Goal: Task Accomplishment & Management: Use online tool/utility

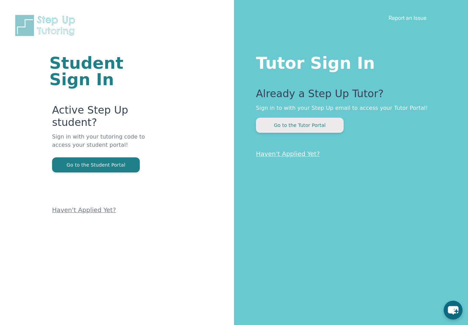
click at [310, 130] on button "Go to the Tutor Portal" at bounding box center [300, 125] width 88 height 15
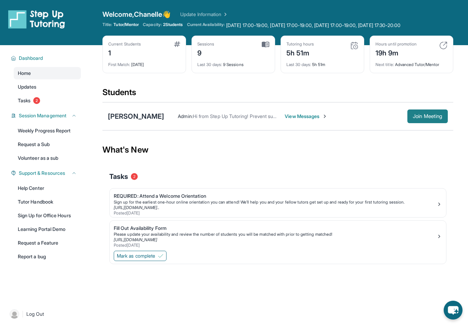
click at [436, 116] on span "Join Meeting" at bounding box center [426, 116] width 29 height 4
click at [429, 121] on button "Join Meeting" at bounding box center [427, 117] width 40 height 14
click at [54, 187] on link "Help Center" at bounding box center [47, 188] width 67 height 12
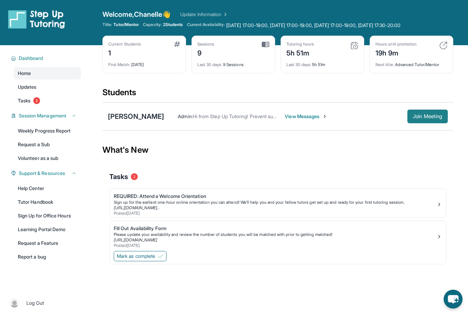
click at [434, 116] on span "Join Meeting" at bounding box center [426, 116] width 29 height 4
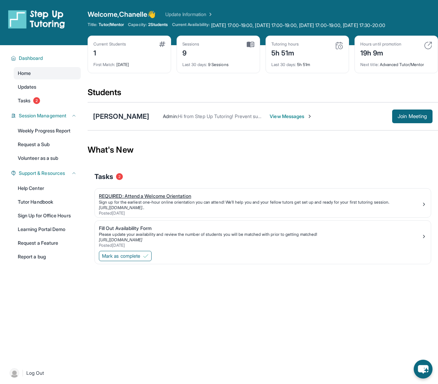
click at [388, 209] on div "[URL][DOMAIN_NAME].." at bounding box center [260, 207] width 322 height 5
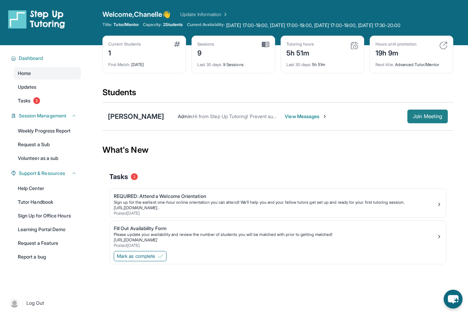
click at [411, 121] on button "Join Meeting" at bounding box center [427, 117] width 40 height 14
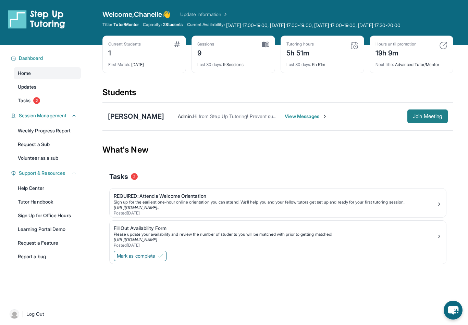
click at [418, 111] on button "Join Meeting" at bounding box center [427, 117] width 40 height 14
